Goal: Check status: Check status

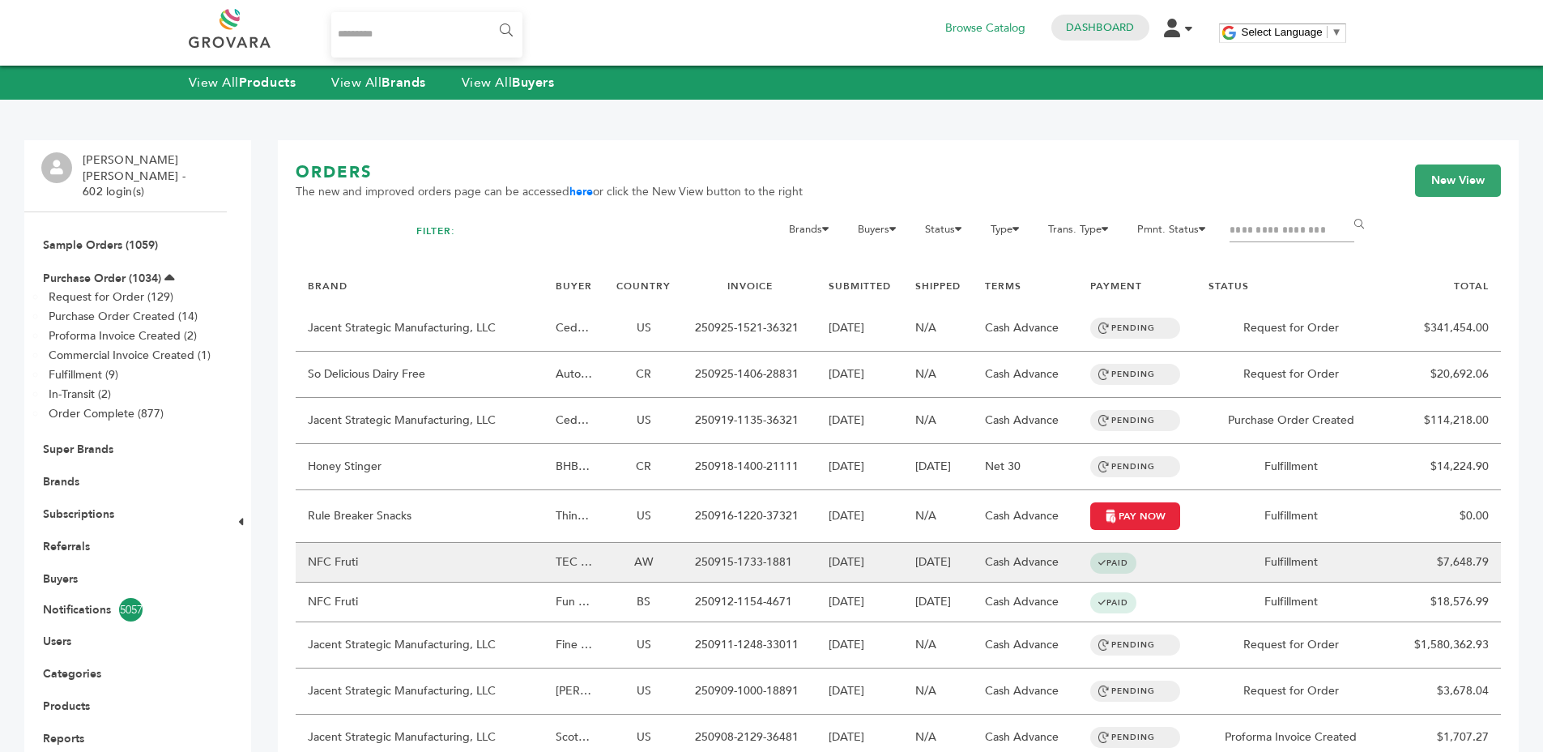
click at [746, 550] on td "250915-1733-1881" at bounding box center [750, 563] width 134 height 40
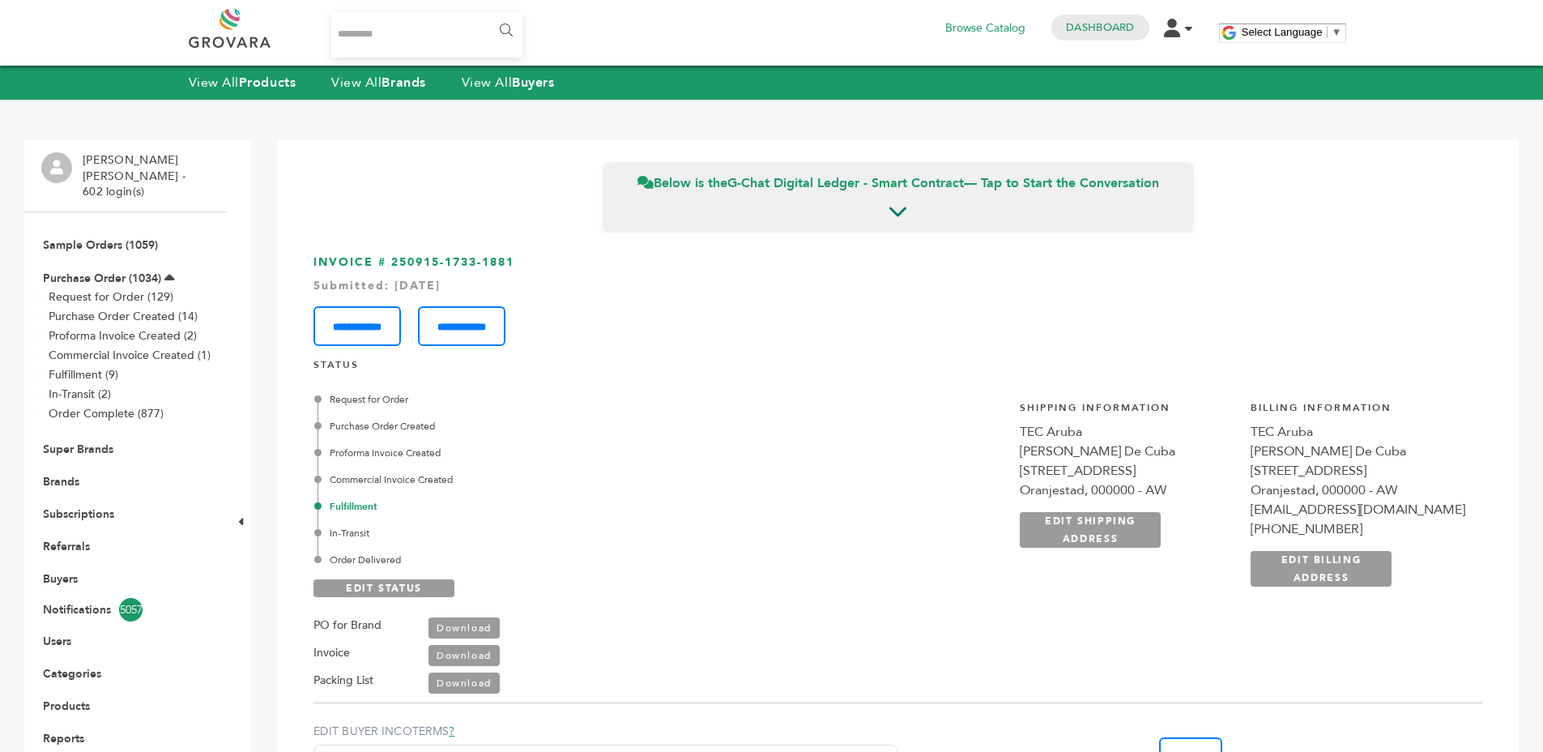
scroll to position [920, 0]
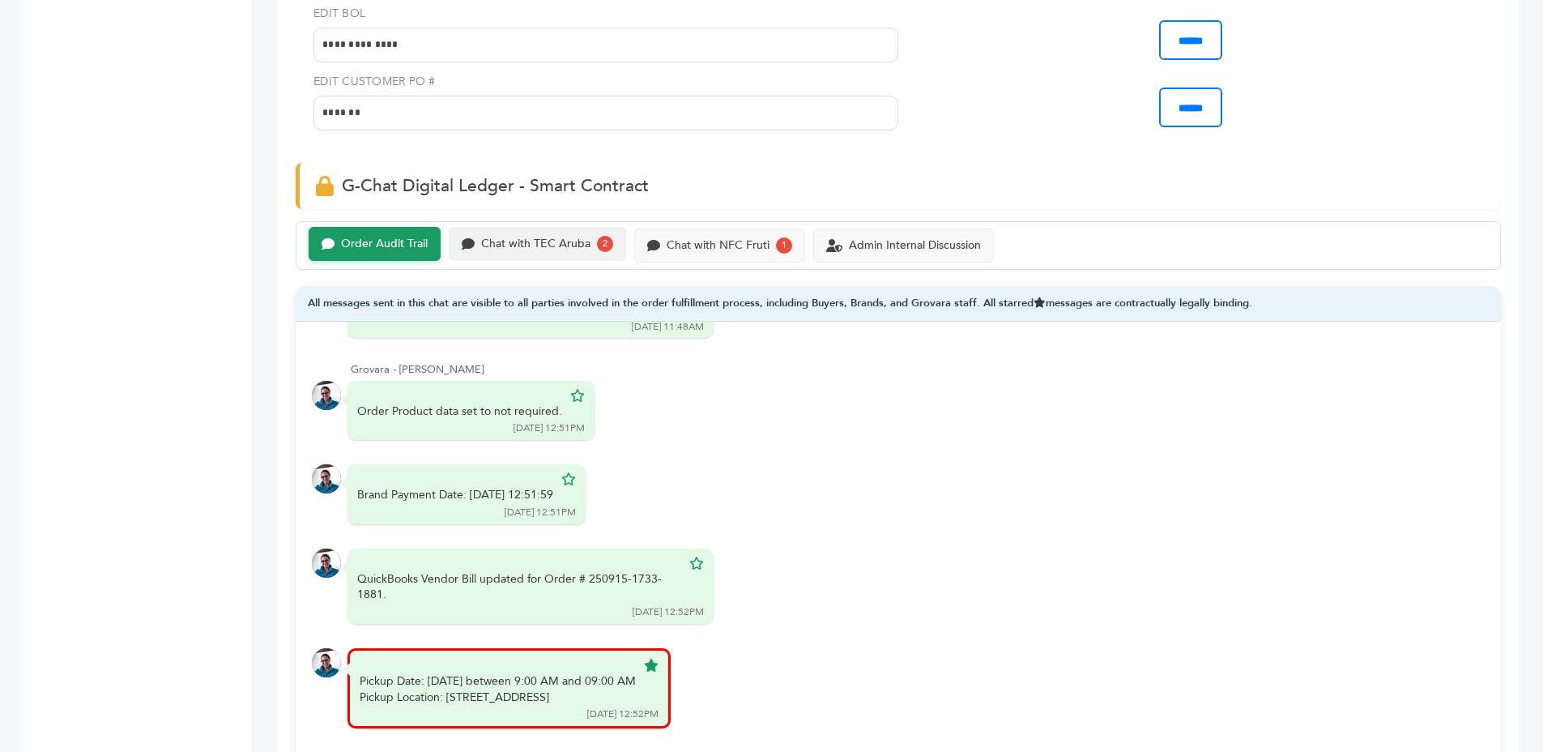
click at [583, 232] on div "Chat with TEC Aruba 2" at bounding box center [537, 244] width 177 height 34
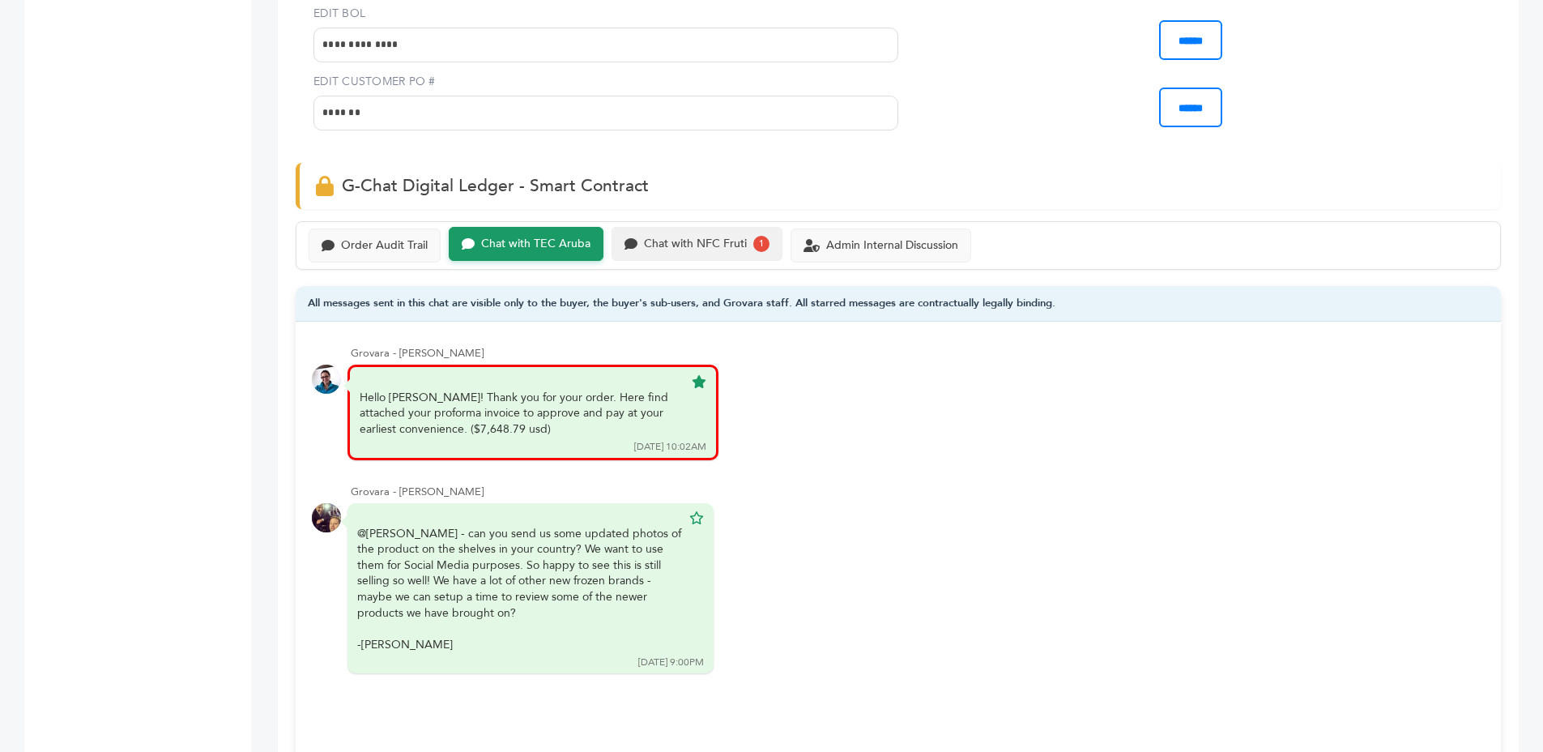
click at [697, 237] on div "Chat with NFC Fruti" at bounding box center [695, 244] width 103 height 14
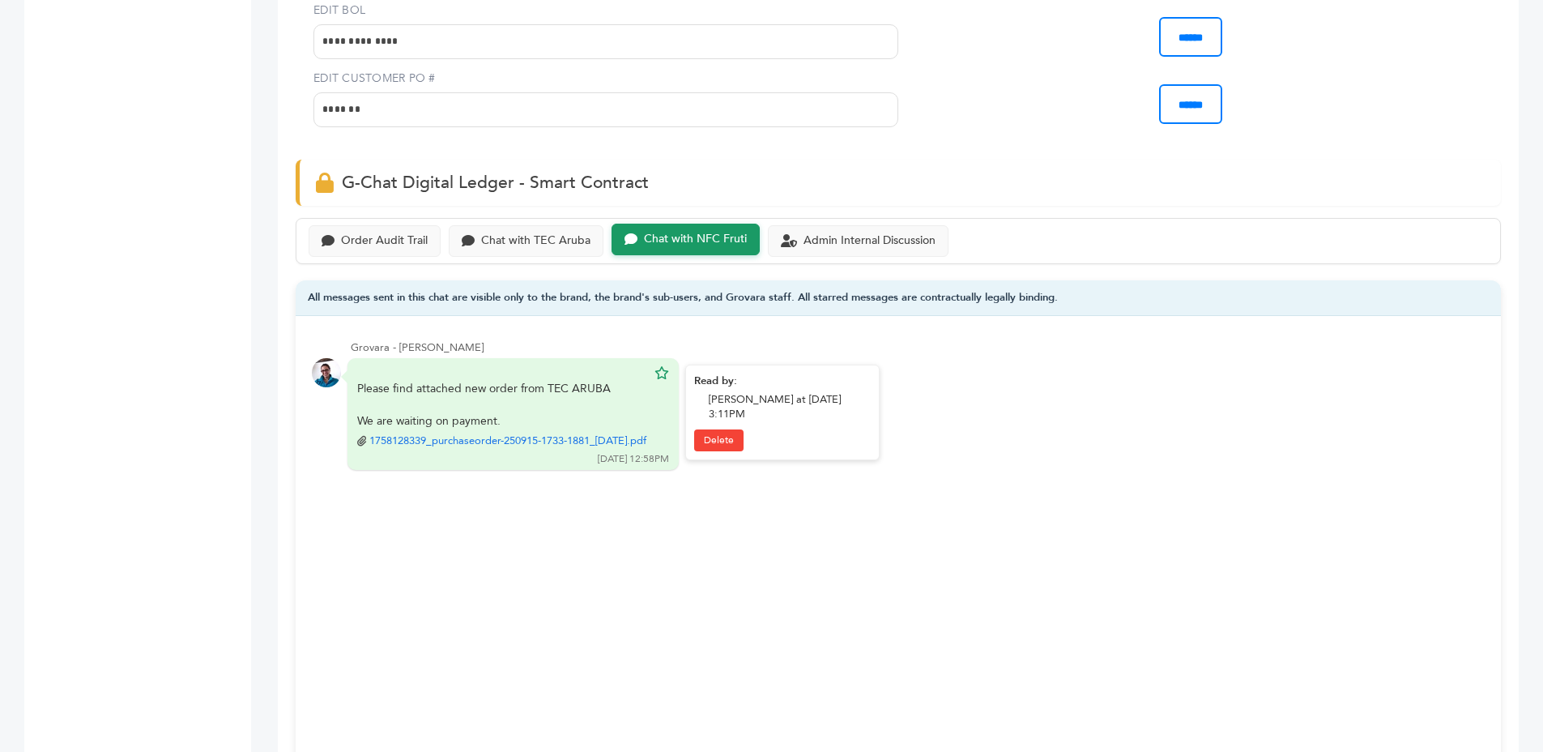
scroll to position [920, 0]
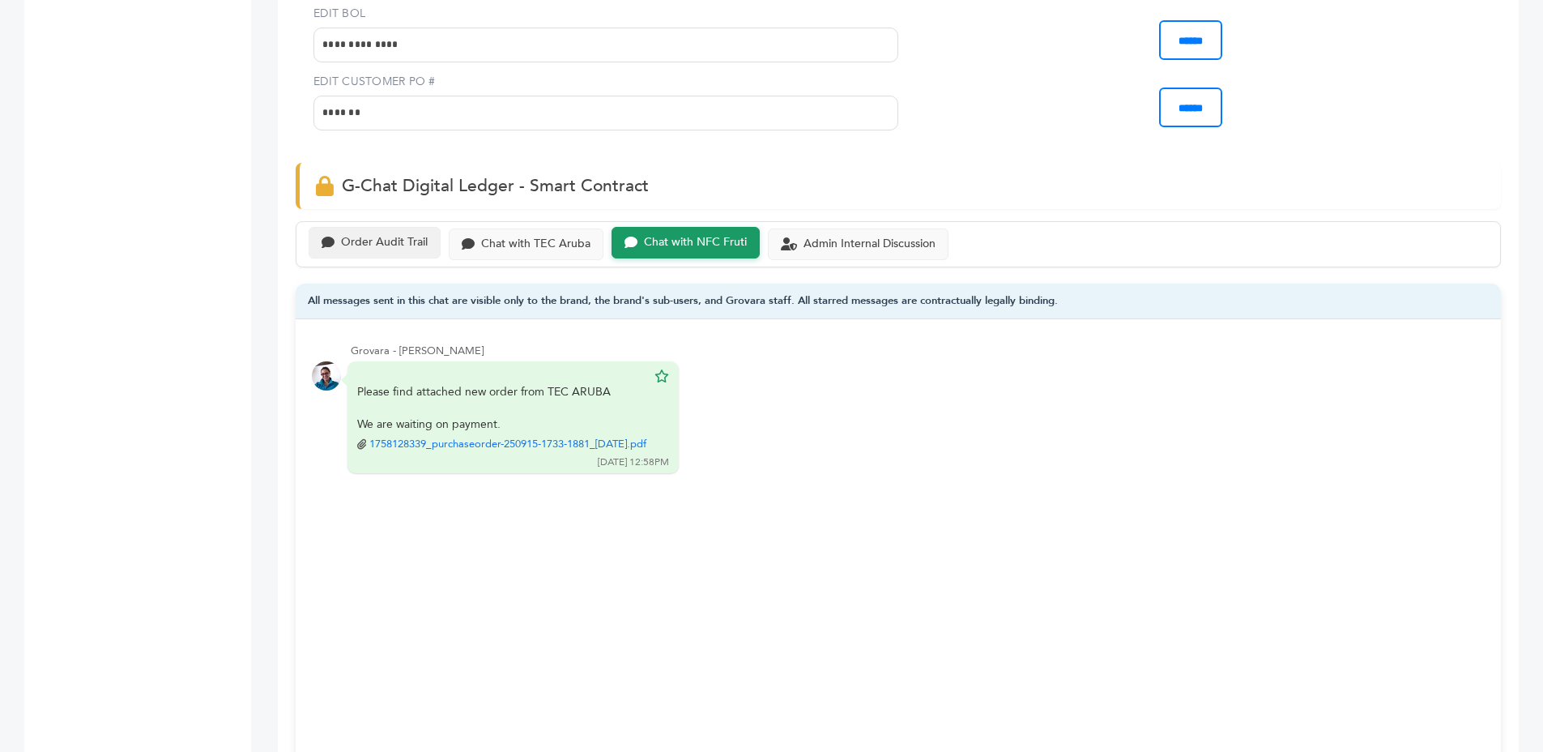
click at [369, 241] on div "Order Audit Trail" at bounding box center [384, 243] width 87 height 14
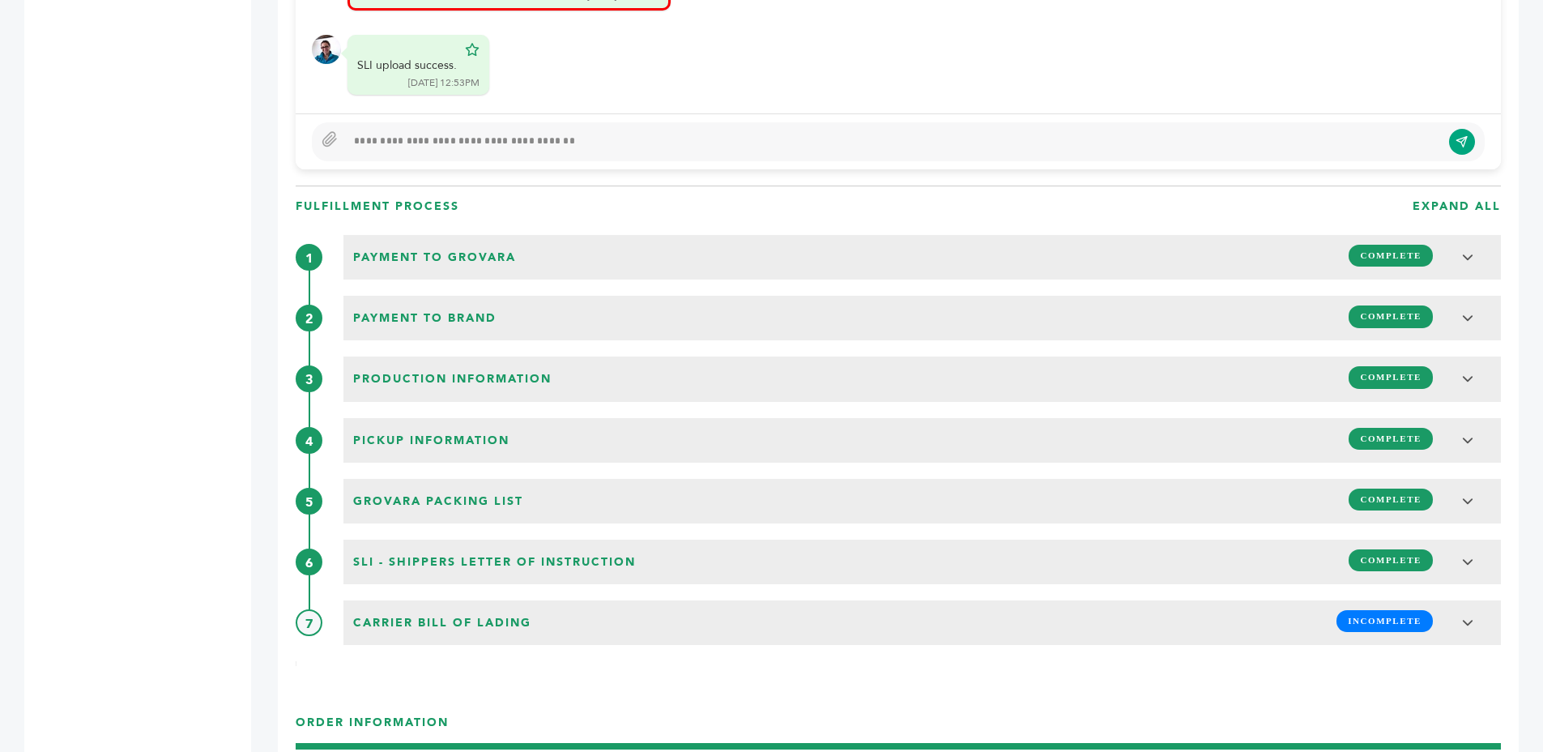
scroll to position [1762, 0]
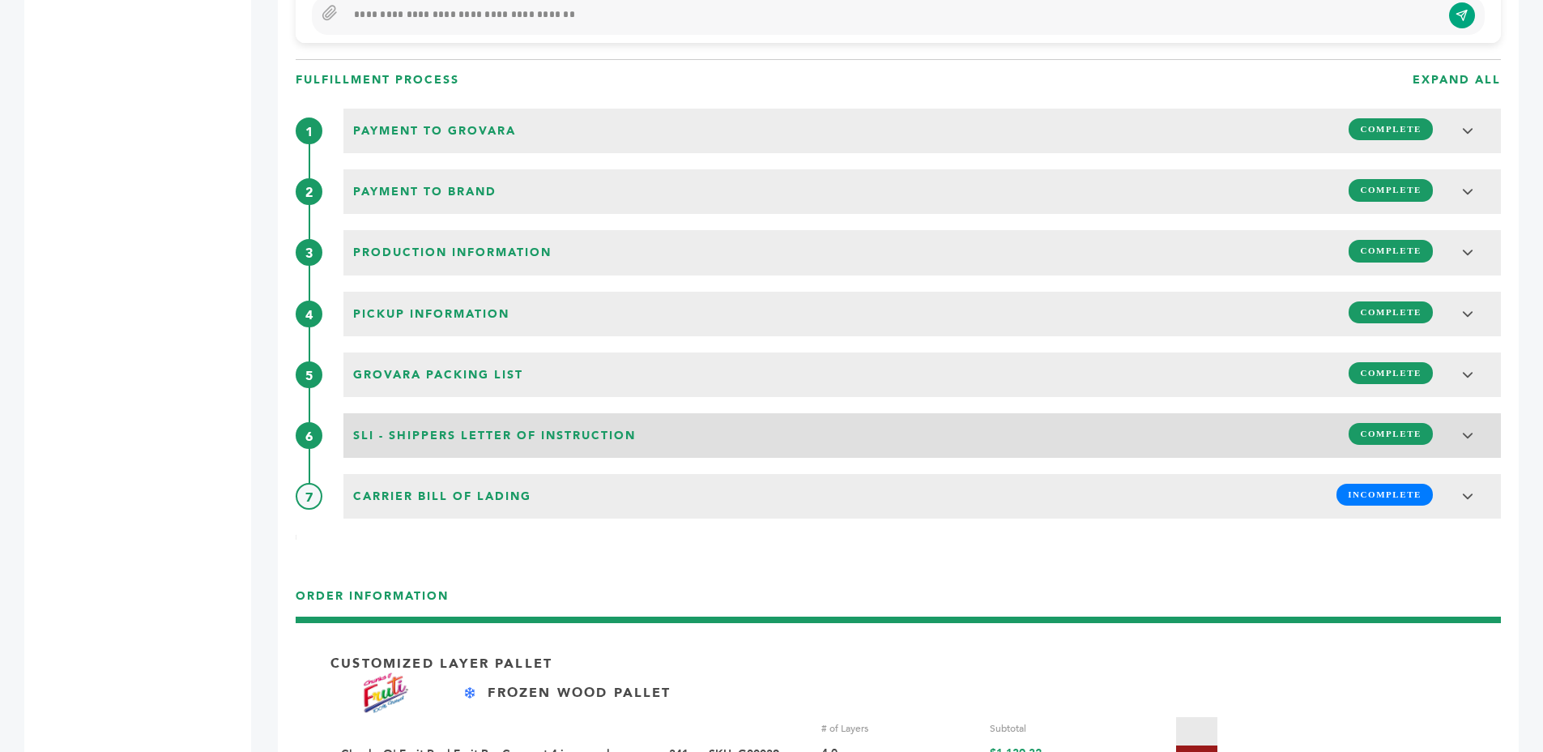
click at [415, 432] on span "SLI - Shippers Letter of Instruction" at bounding box center [494, 436] width 292 height 26
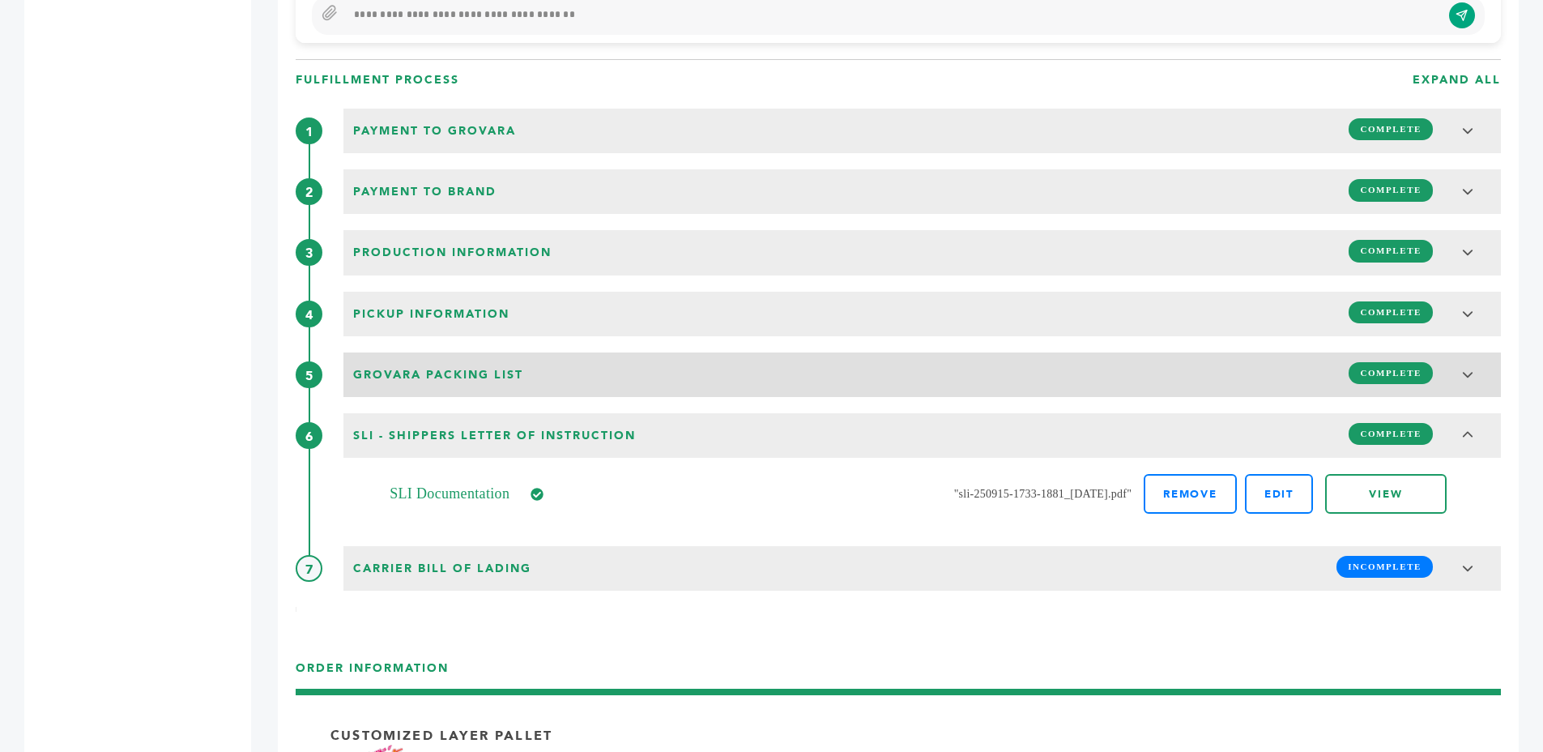
click at [418, 386] on span "Grovara Packing List" at bounding box center [438, 375] width 180 height 26
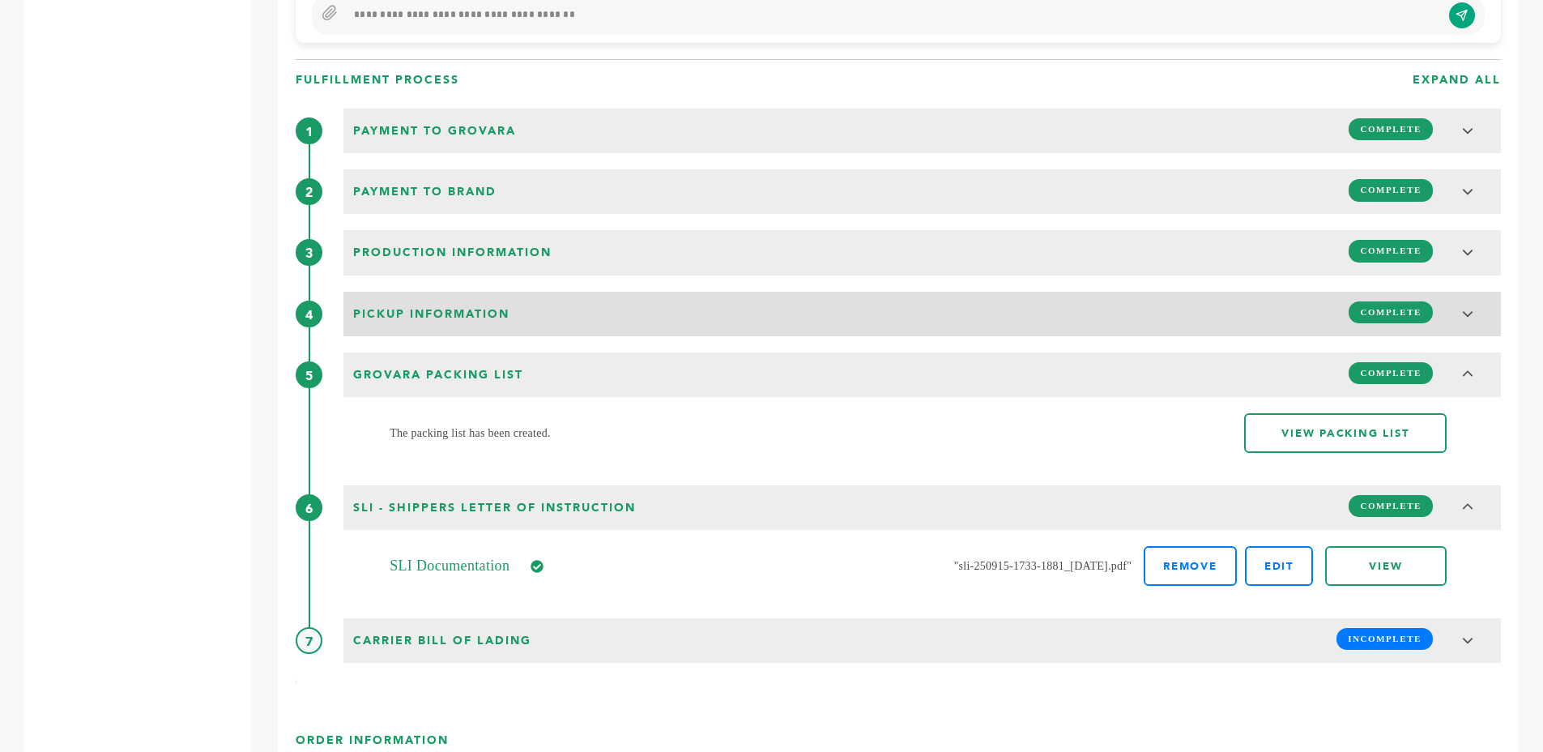
click at [412, 321] on span "Pickup Information" at bounding box center [431, 314] width 166 height 26
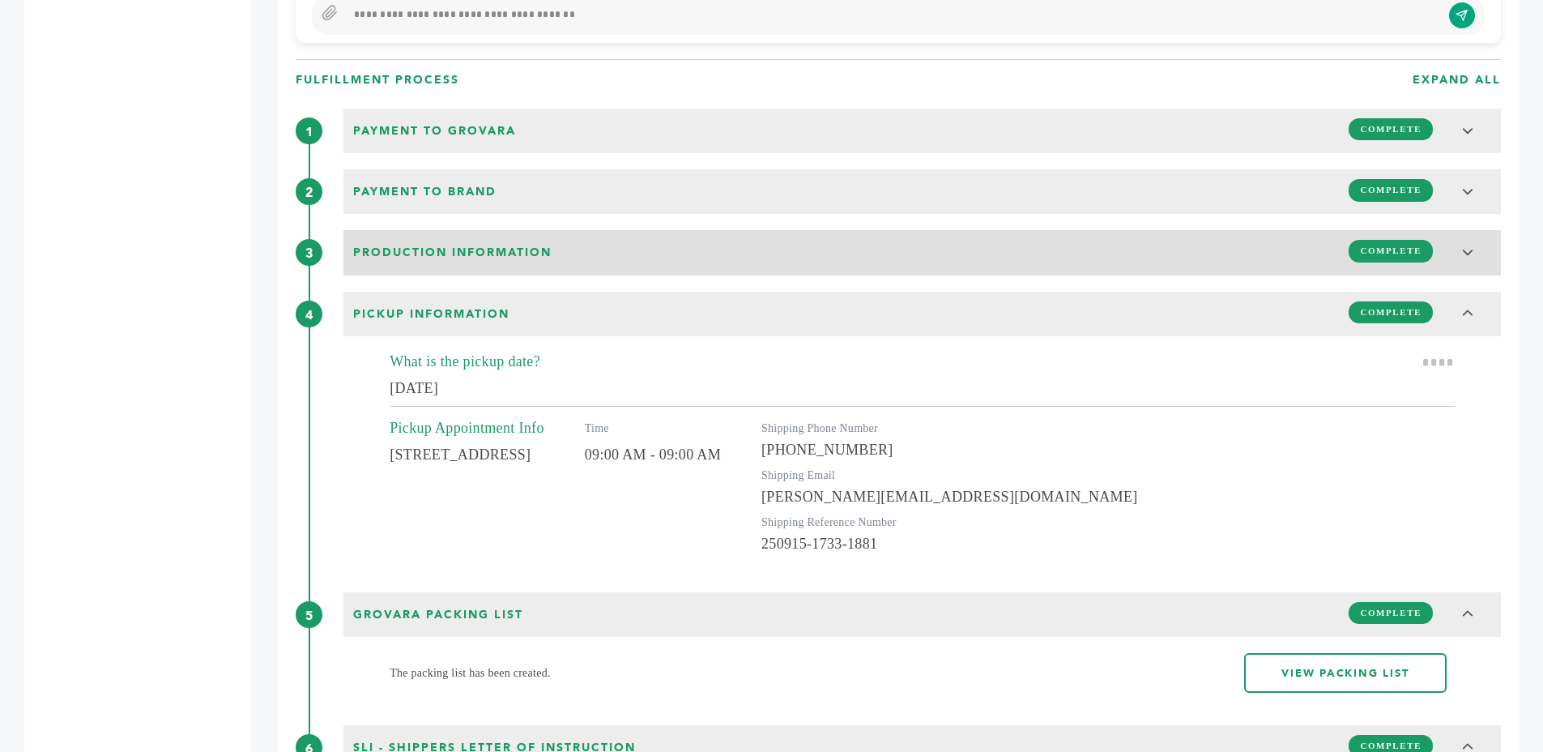
click at [401, 267] on h3 "Production Information COMPLETE" at bounding box center [922, 252] width 1158 height 45
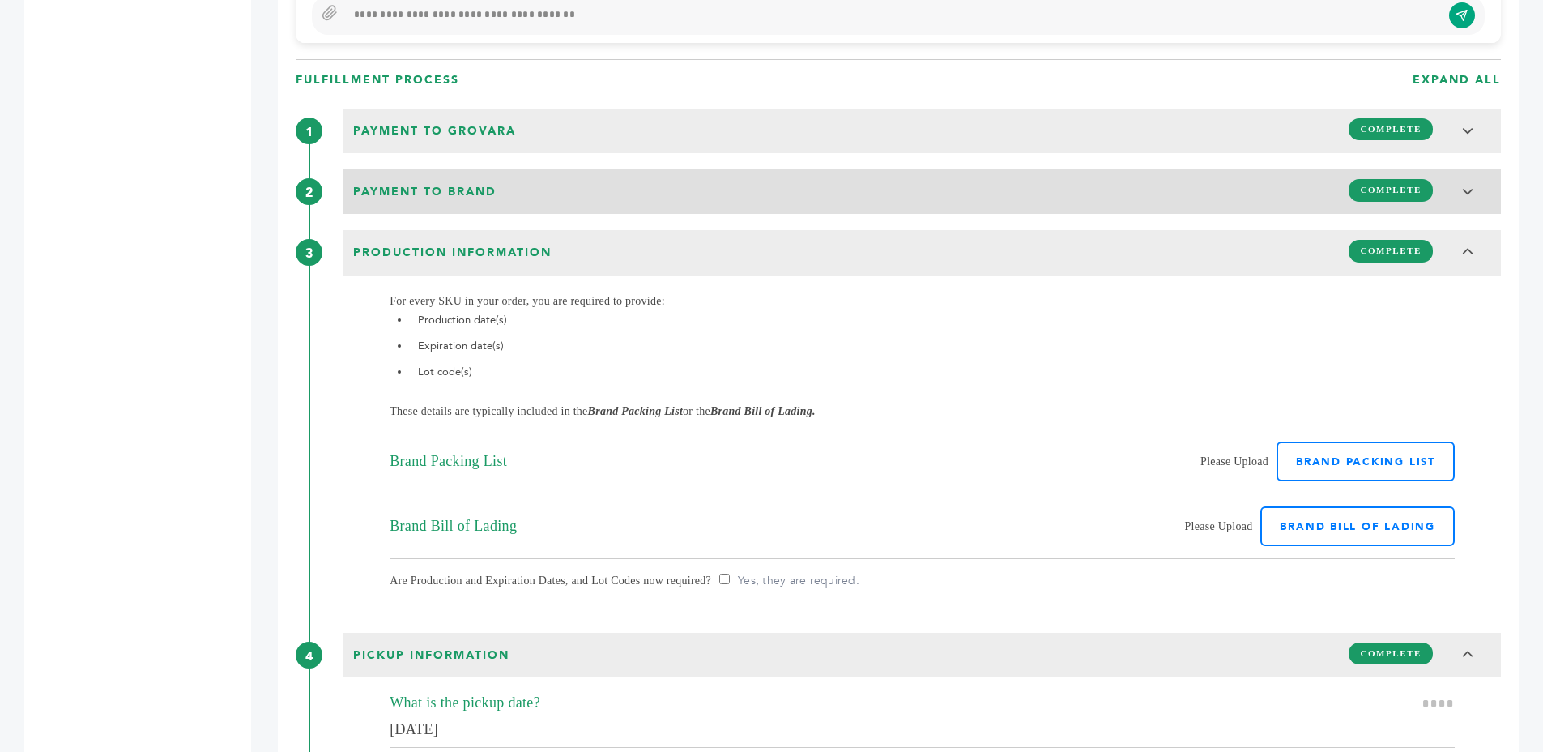
click at [820, 181] on div "Payment to brand COMPLETE" at bounding box center [922, 189] width 1148 height 31
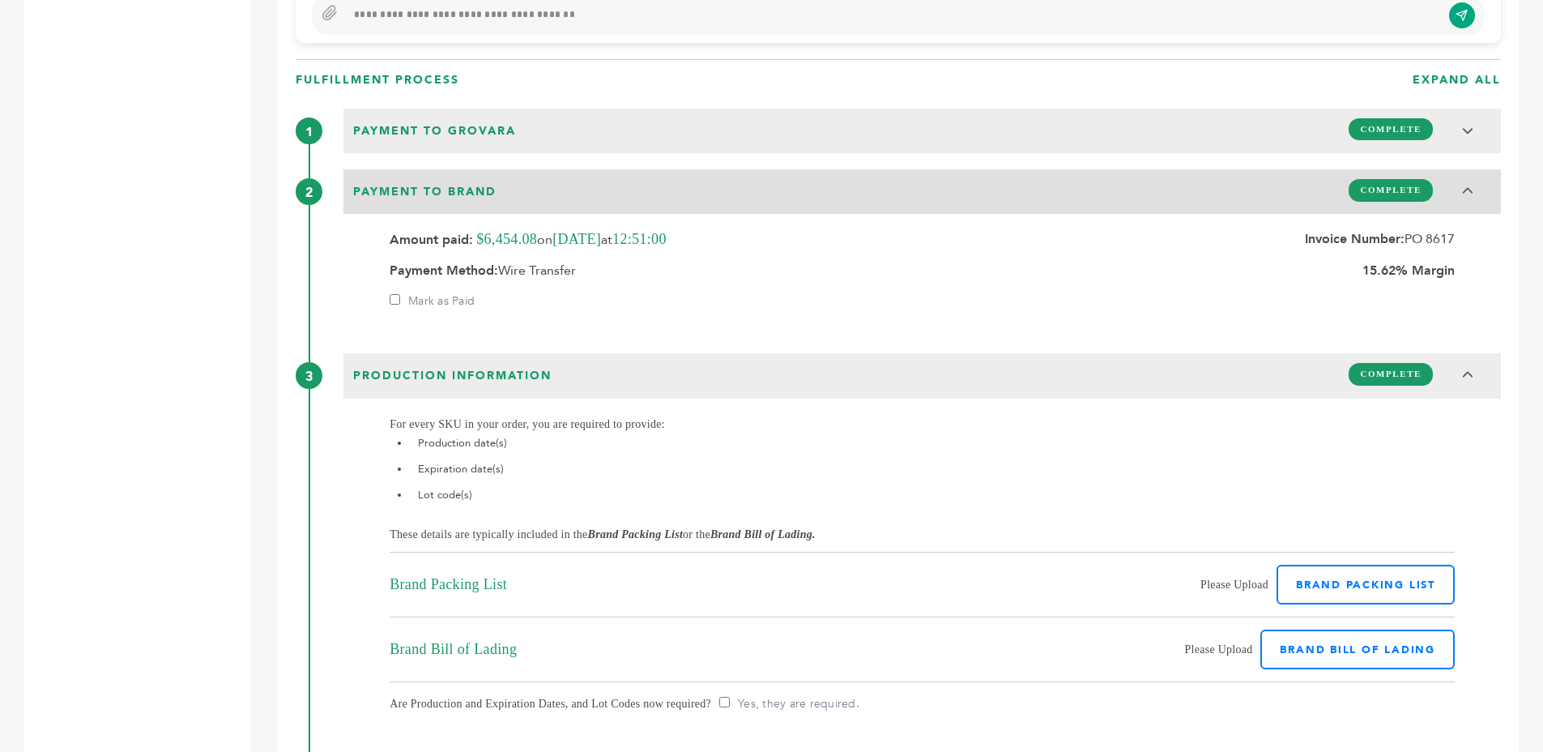
click at [820, 181] on div "Payment to brand COMPLETE" at bounding box center [922, 189] width 1148 height 31
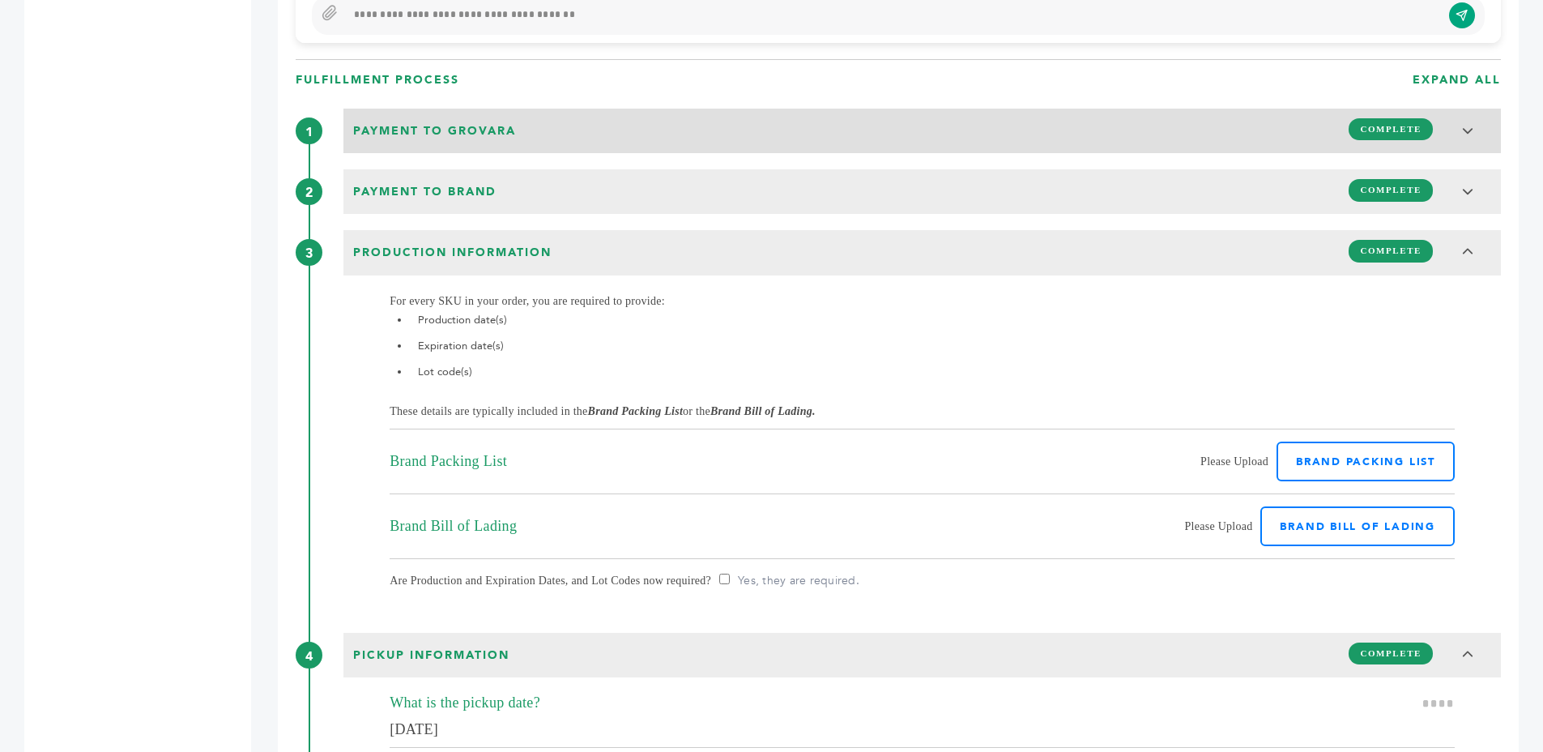
click at [794, 140] on div "Payment to Grovara COMPLETE" at bounding box center [922, 128] width 1148 height 31
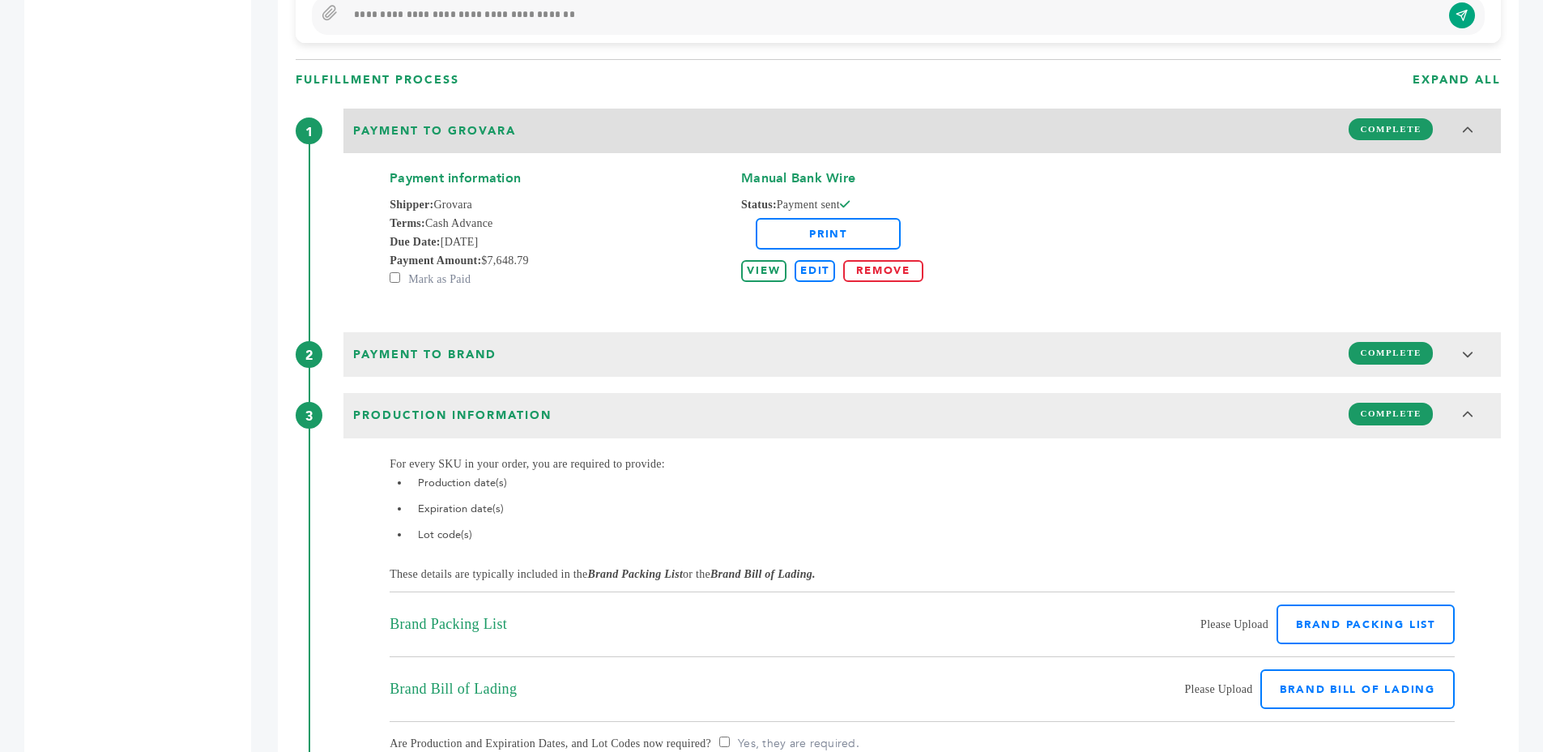
click at [794, 140] on div "Payment to Grovara COMPLETE" at bounding box center [922, 128] width 1148 height 31
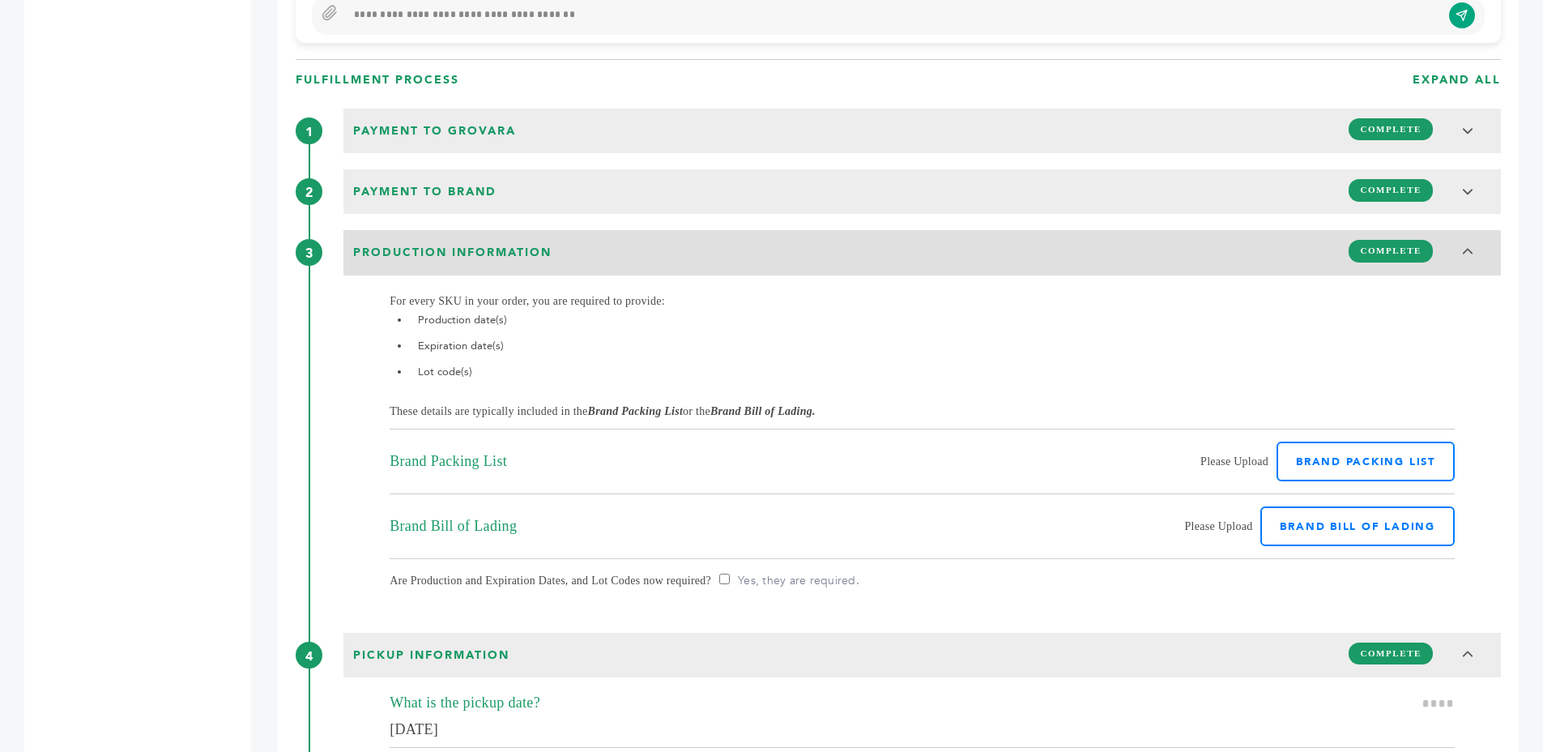
click at [723, 250] on div "Production Information COMPLETE" at bounding box center [922, 250] width 1148 height 31
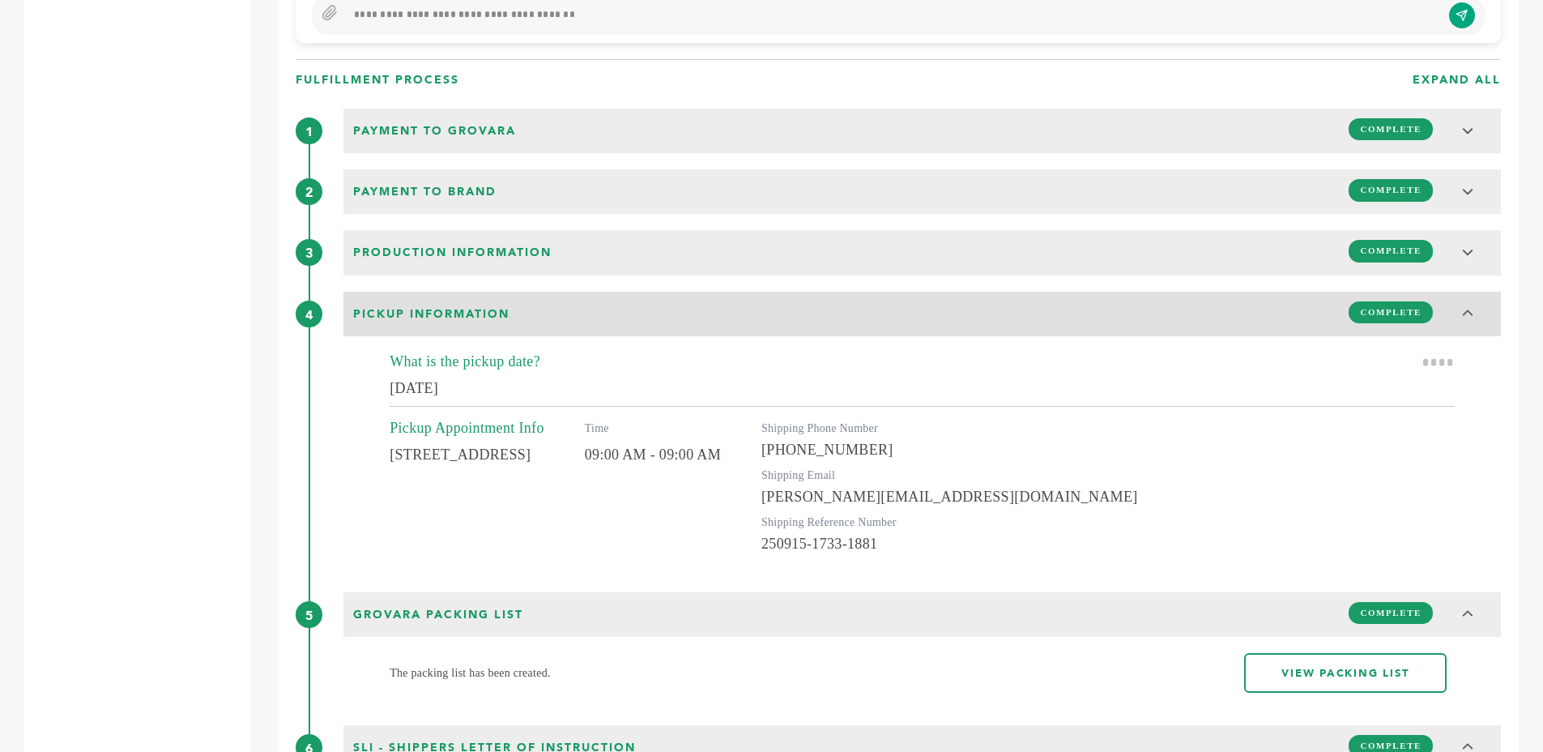
click at [675, 308] on div "Pickup Information COMPLETE" at bounding box center [922, 311] width 1148 height 31
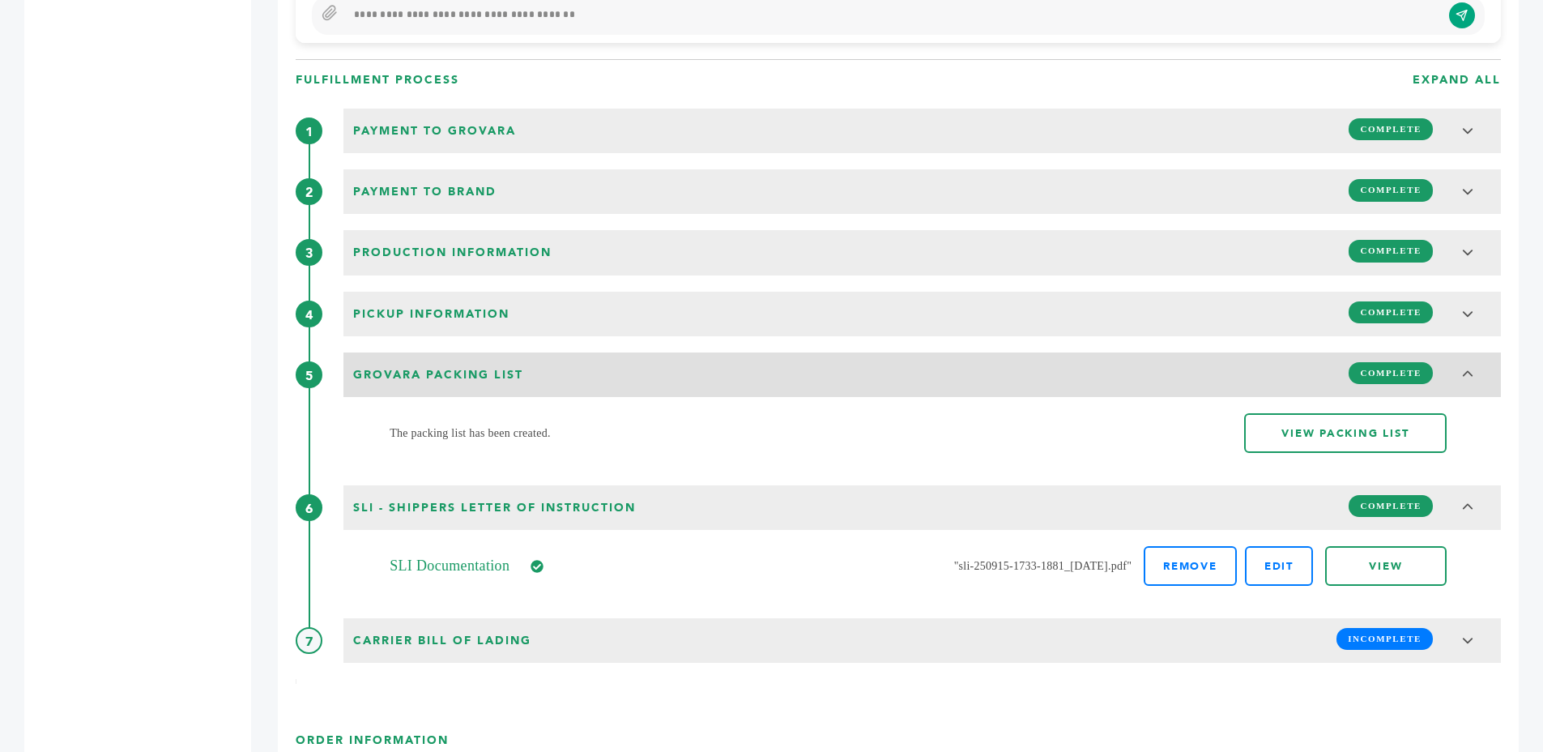
click at [643, 373] on div "Grovara Packing List COMPLETE" at bounding box center [922, 372] width 1148 height 31
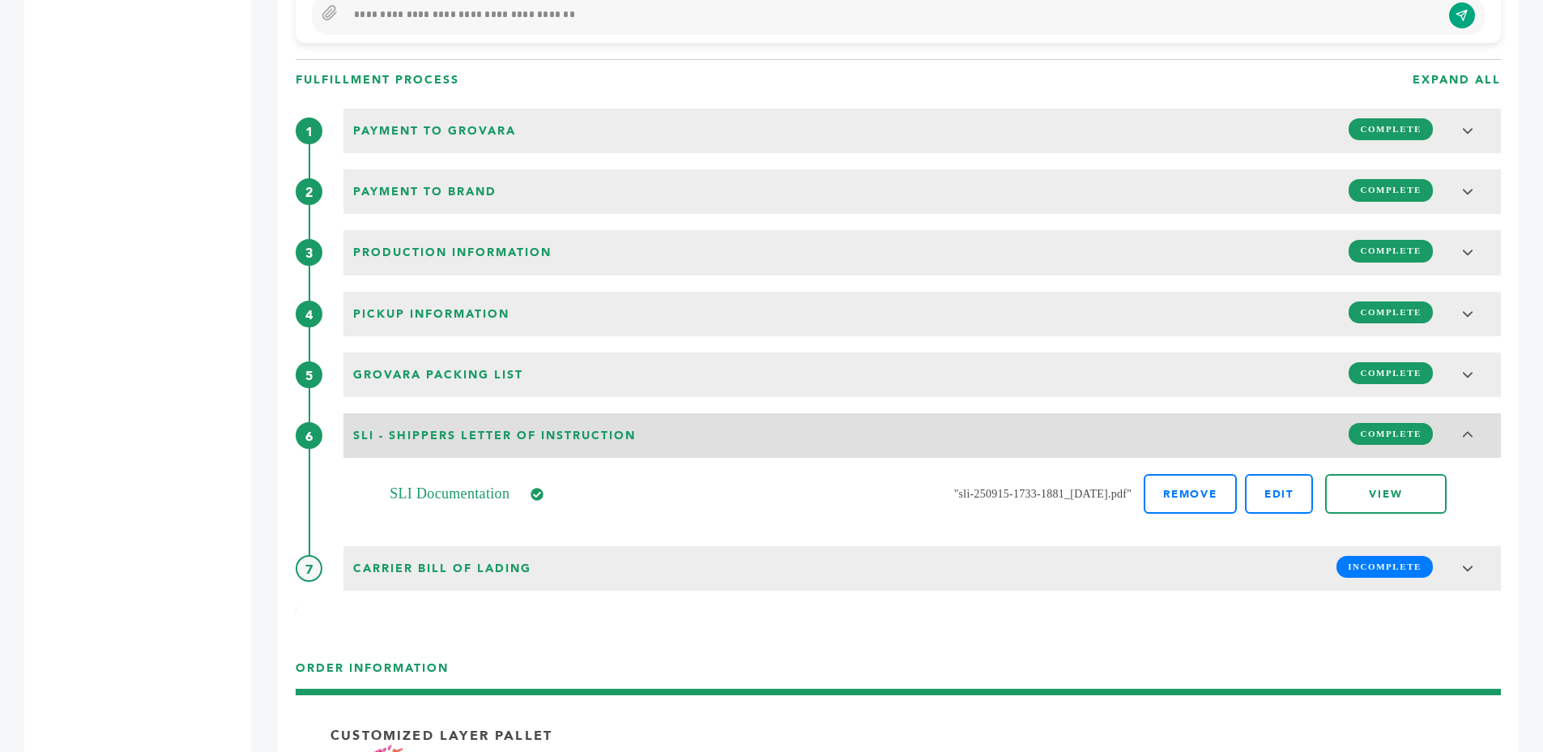
click at [625, 424] on span "SLI - Shippers Letter of Instruction" at bounding box center [494, 436] width 292 height 26
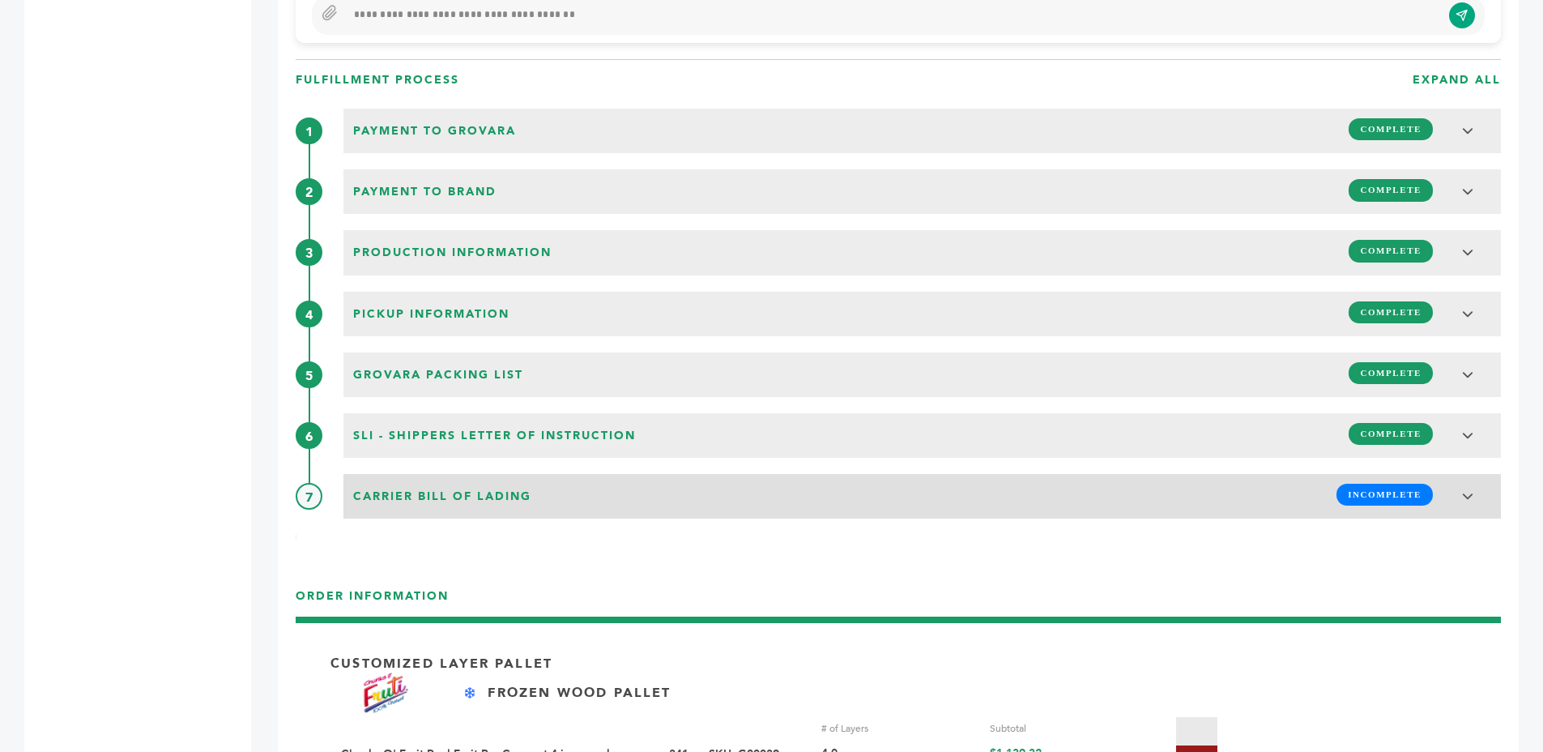
click at [567, 501] on div "Carrier Bill of Lading INCOMPLETE" at bounding box center [922, 494] width 1148 height 31
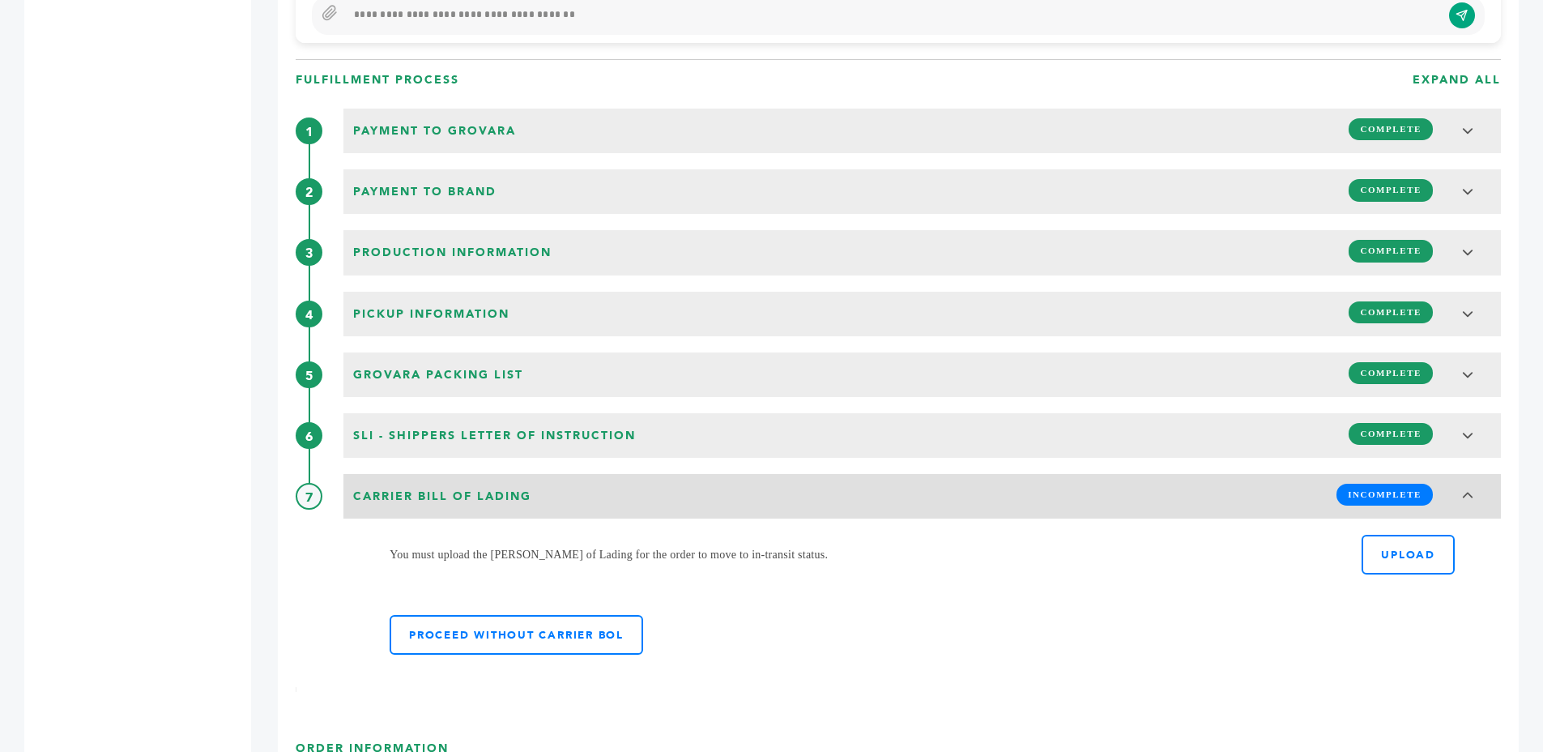
click at [567, 501] on div "Carrier Bill of Lading INCOMPLETE" at bounding box center [922, 494] width 1148 height 31
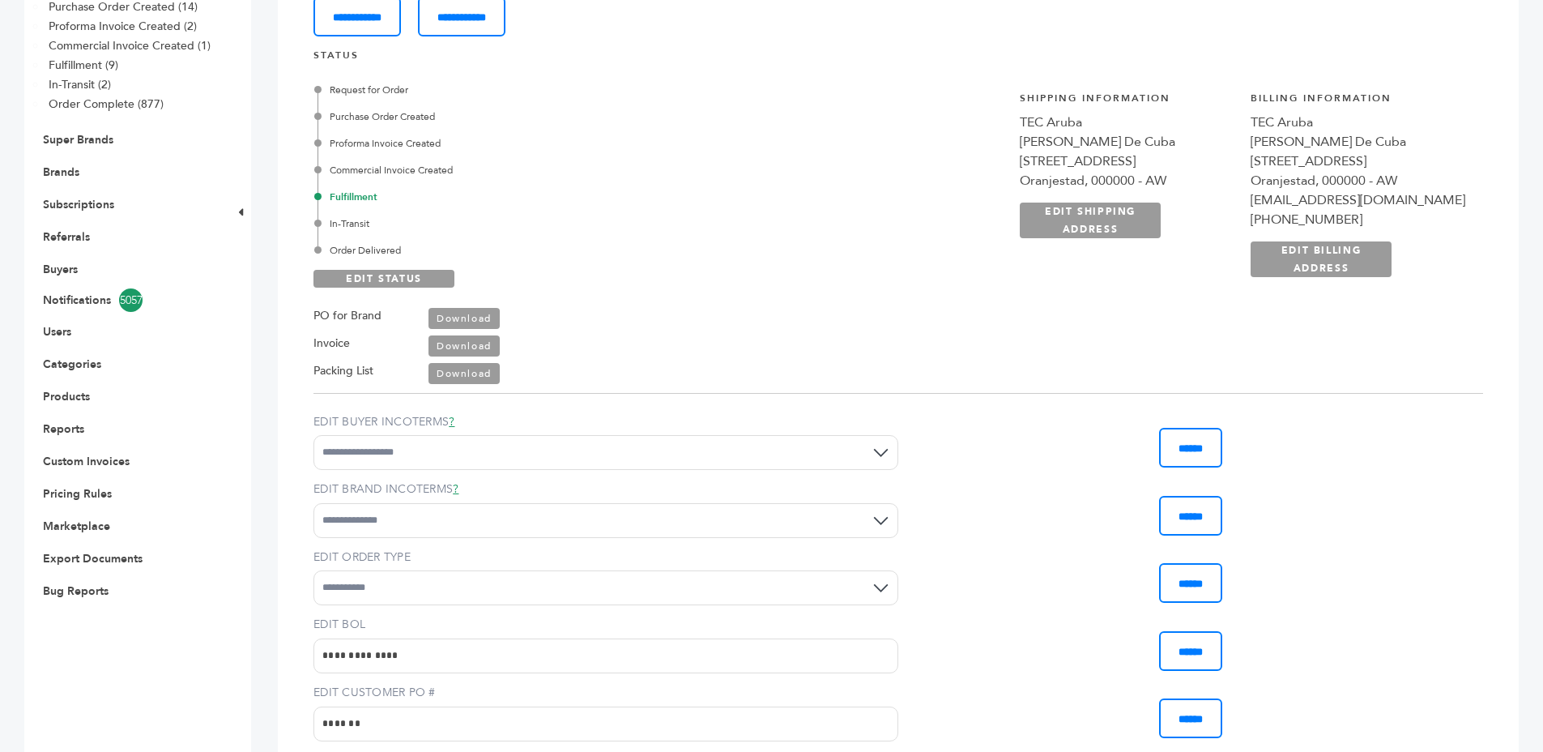
scroll to position [0, 0]
